Goal: Find specific page/section: Find specific page/section

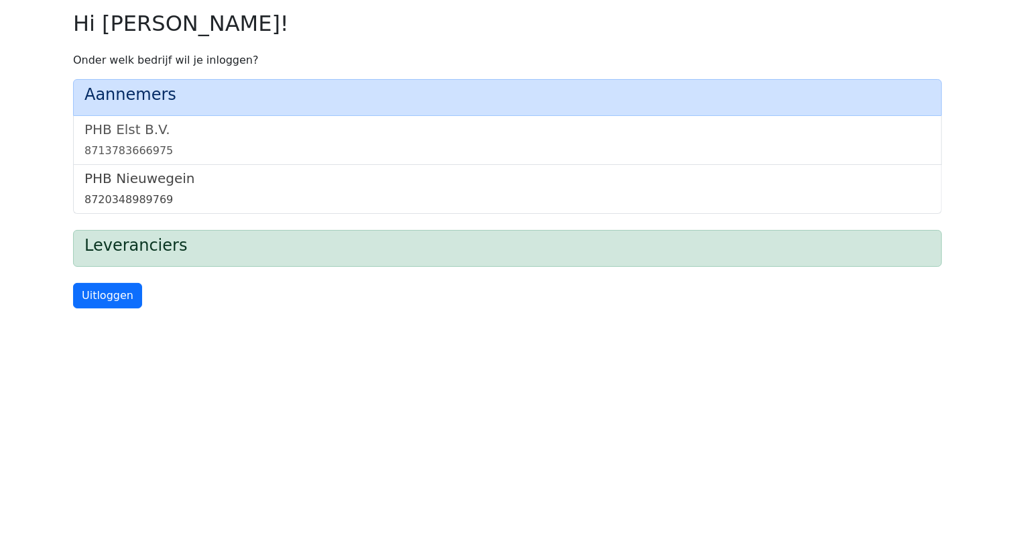
click at [126, 181] on h5 "PHB Nieuwegein" at bounding box center [507, 178] width 846 height 16
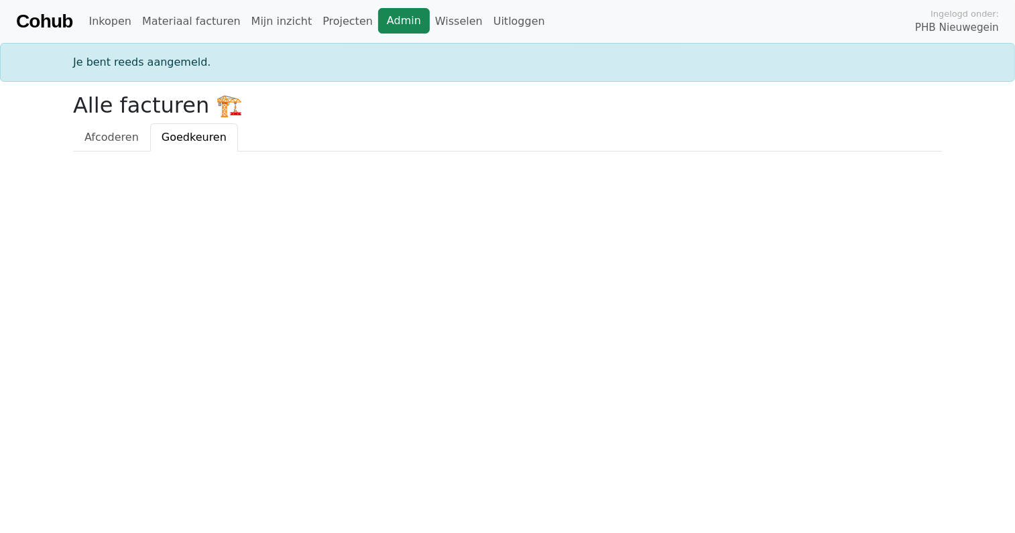
click at [378, 27] on link "Admin" at bounding box center [404, 20] width 52 height 25
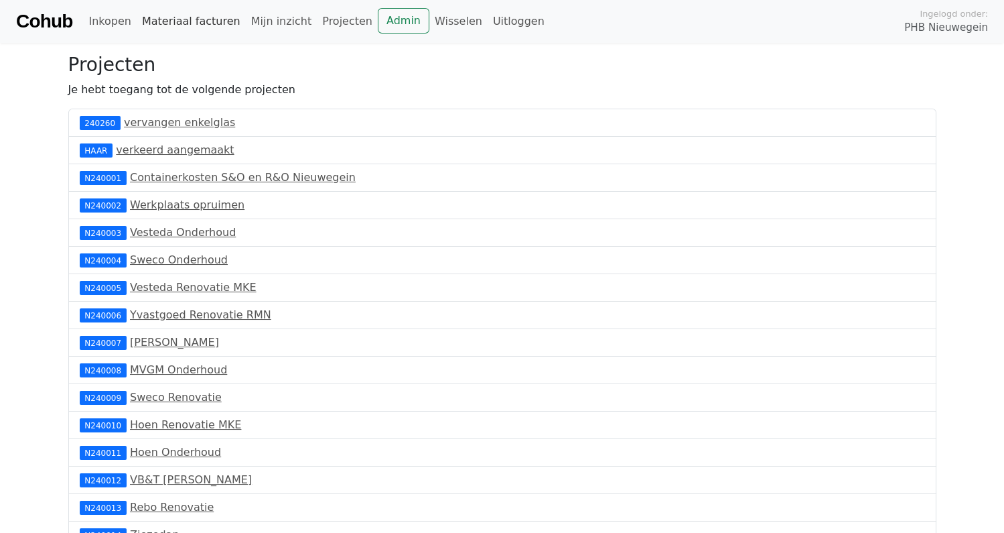
click at [176, 12] on link "Materiaal facturen" at bounding box center [191, 21] width 109 height 27
